Goal: Use online tool/utility

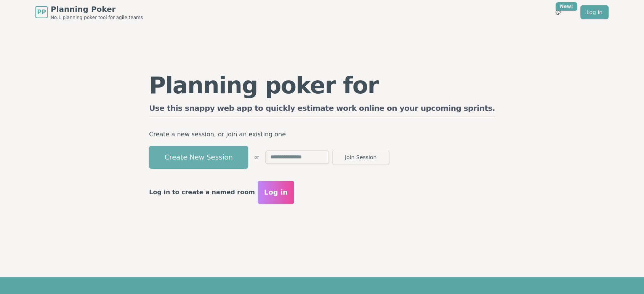
click at [239, 159] on button "Create New Session" at bounding box center [198, 157] width 99 height 23
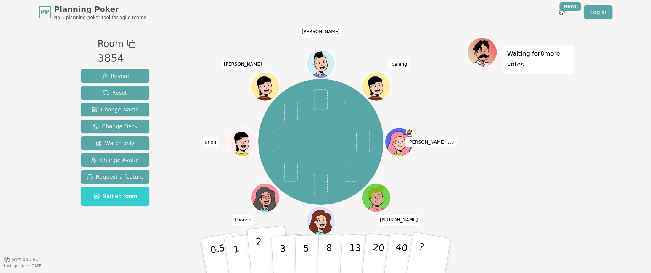
click at [259, 262] on p "2" at bounding box center [260, 257] width 10 height 42
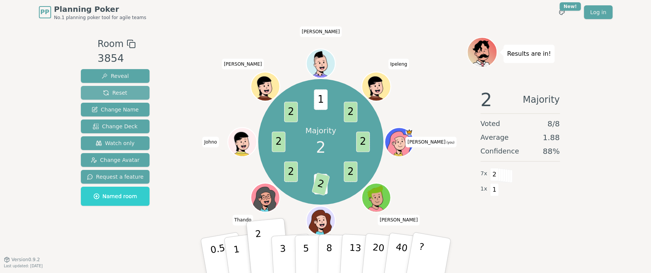
click at [122, 94] on span "Reset" at bounding box center [115, 93] width 24 height 8
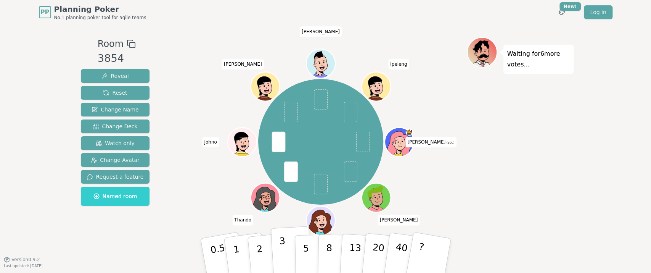
click at [290, 260] on button "3" at bounding box center [291, 255] width 42 height 59
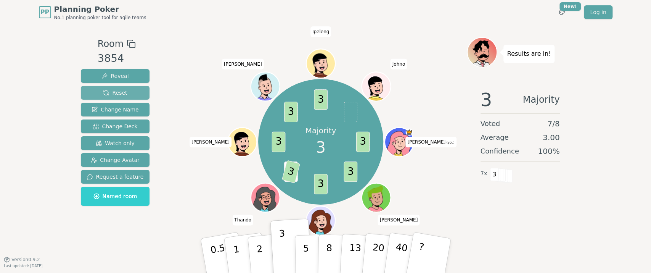
click at [104, 92] on span "Reset" at bounding box center [115, 93] width 24 height 8
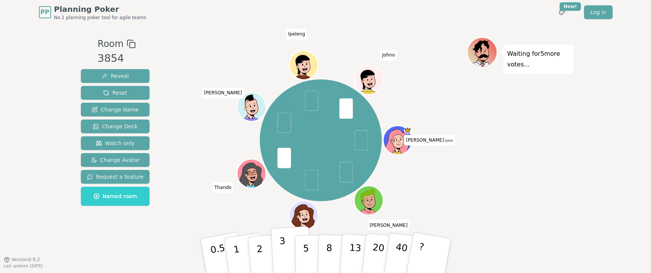
click at [281, 259] on p "3" at bounding box center [283, 256] width 8 height 42
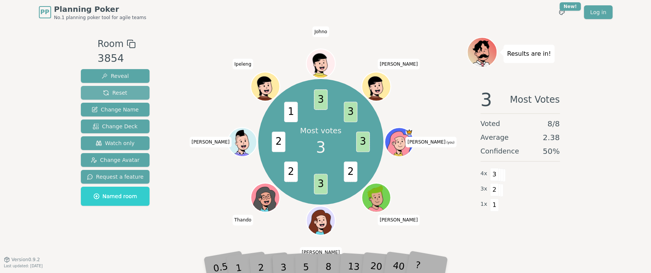
click at [122, 91] on span "Reset" at bounding box center [115, 93] width 24 height 8
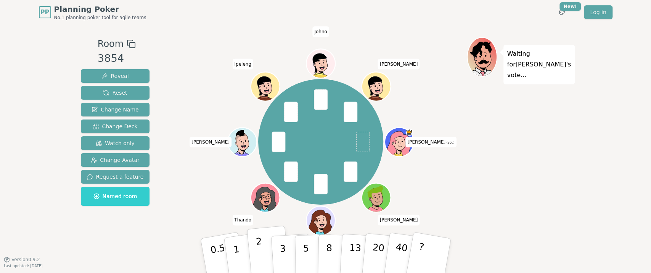
click at [262, 258] on p "2" at bounding box center [260, 257] width 10 height 42
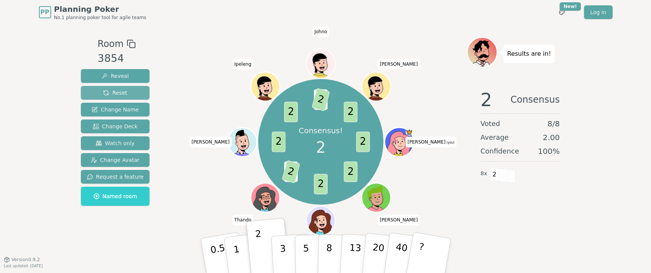
click at [124, 92] on button "Reset" at bounding box center [115, 93] width 69 height 14
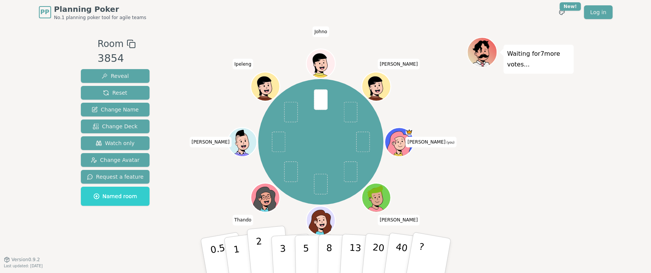
click at [259, 259] on p "2" at bounding box center [260, 257] width 10 height 42
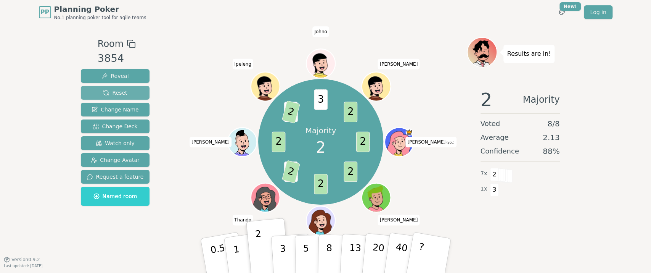
click at [118, 93] on span "Reset" at bounding box center [115, 93] width 24 height 8
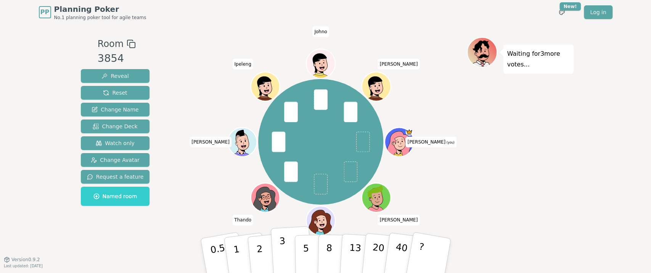
click at [284, 255] on p "3" at bounding box center [283, 256] width 8 height 42
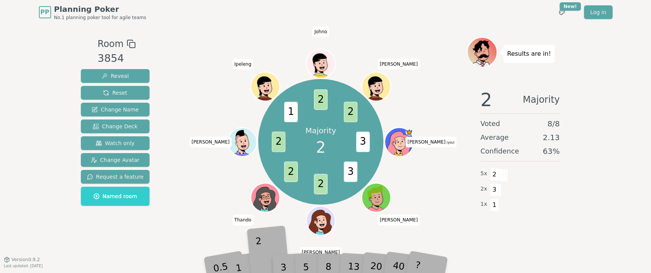
click at [260, 263] on div "2" at bounding box center [267, 255] width 25 height 29
click at [262, 267] on div "2" at bounding box center [267, 255] width 25 height 29
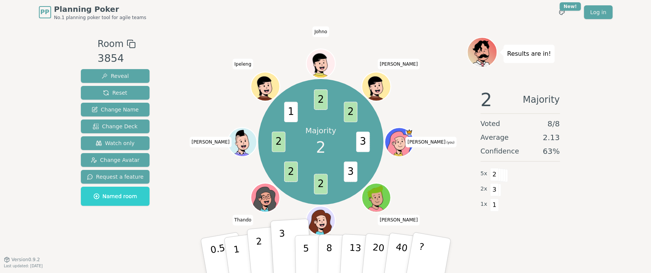
click at [265, 250] on button "2" at bounding box center [267, 255] width 43 height 61
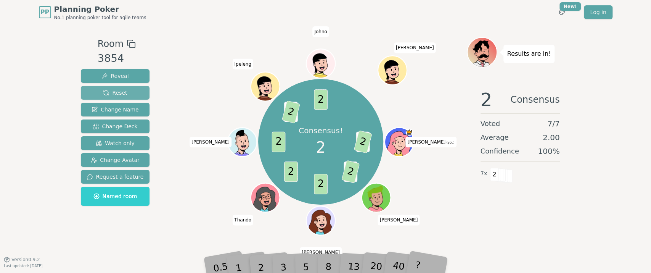
click at [119, 92] on span "Reset" at bounding box center [115, 93] width 24 height 8
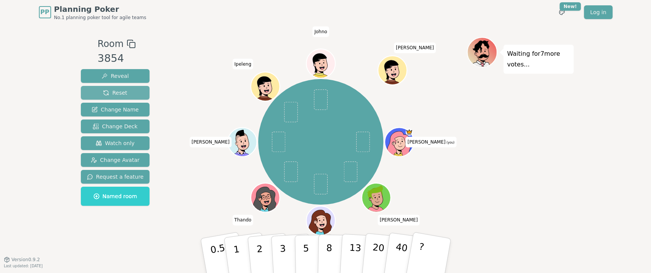
click at [129, 93] on button "Reset" at bounding box center [115, 93] width 69 height 14
click at [260, 260] on p "2" at bounding box center [260, 257] width 10 height 42
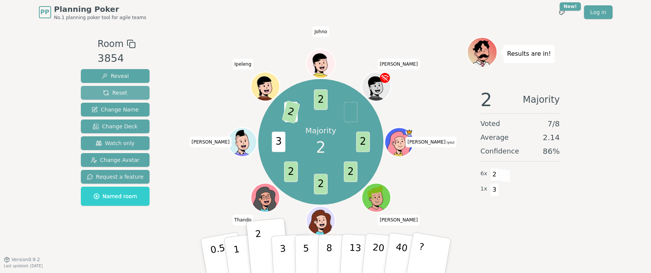
click at [103, 93] on span "Reset" at bounding box center [115, 93] width 24 height 8
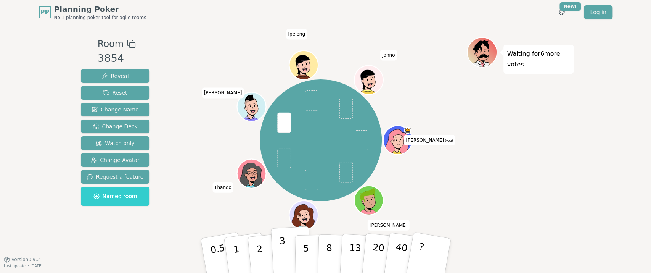
click at [284, 267] on p "3" at bounding box center [283, 256] width 8 height 42
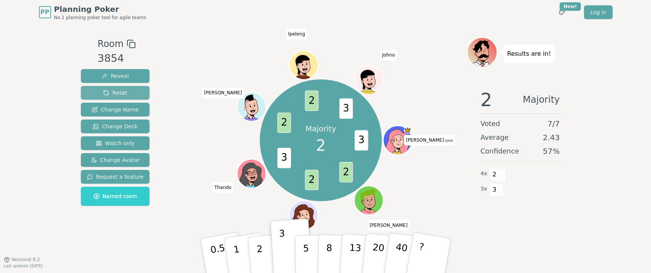
click at [131, 90] on button "Reset" at bounding box center [115, 93] width 69 height 14
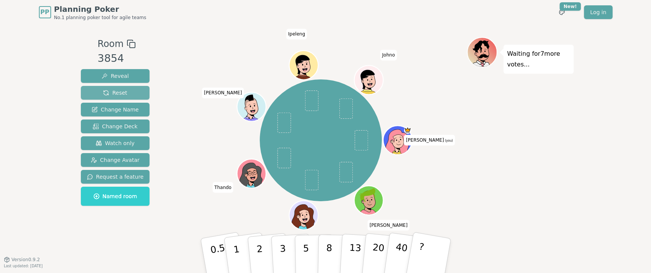
click at [129, 92] on button "Reset" at bounding box center [115, 93] width 69 height 14
click at [305, 254] on p "5" at bounding box center [305, 255] width 6 height 41
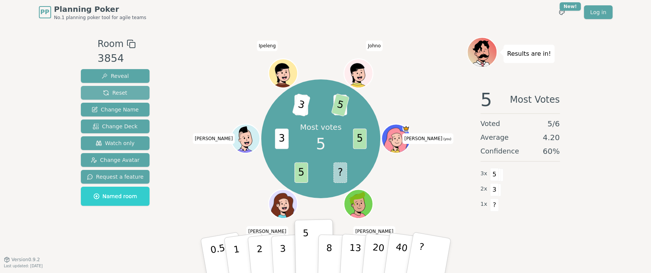
click at [122, 93] on span "Reset" at bounding box center [115, 93] width 24 height 8
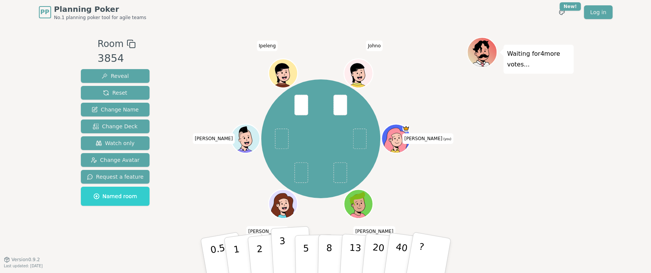
click at [284, 260] on p "3" at bounding box center [283, 256] width 8 height 42
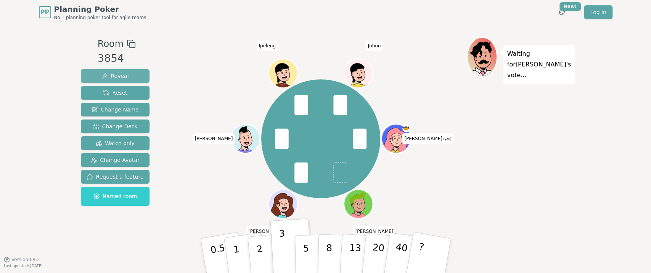
click at [119, 76] on span "Reveal" at bounding box center [114, 76] width 27 height 8
